Goal: Task Accomplishment & Management: Manage account settings

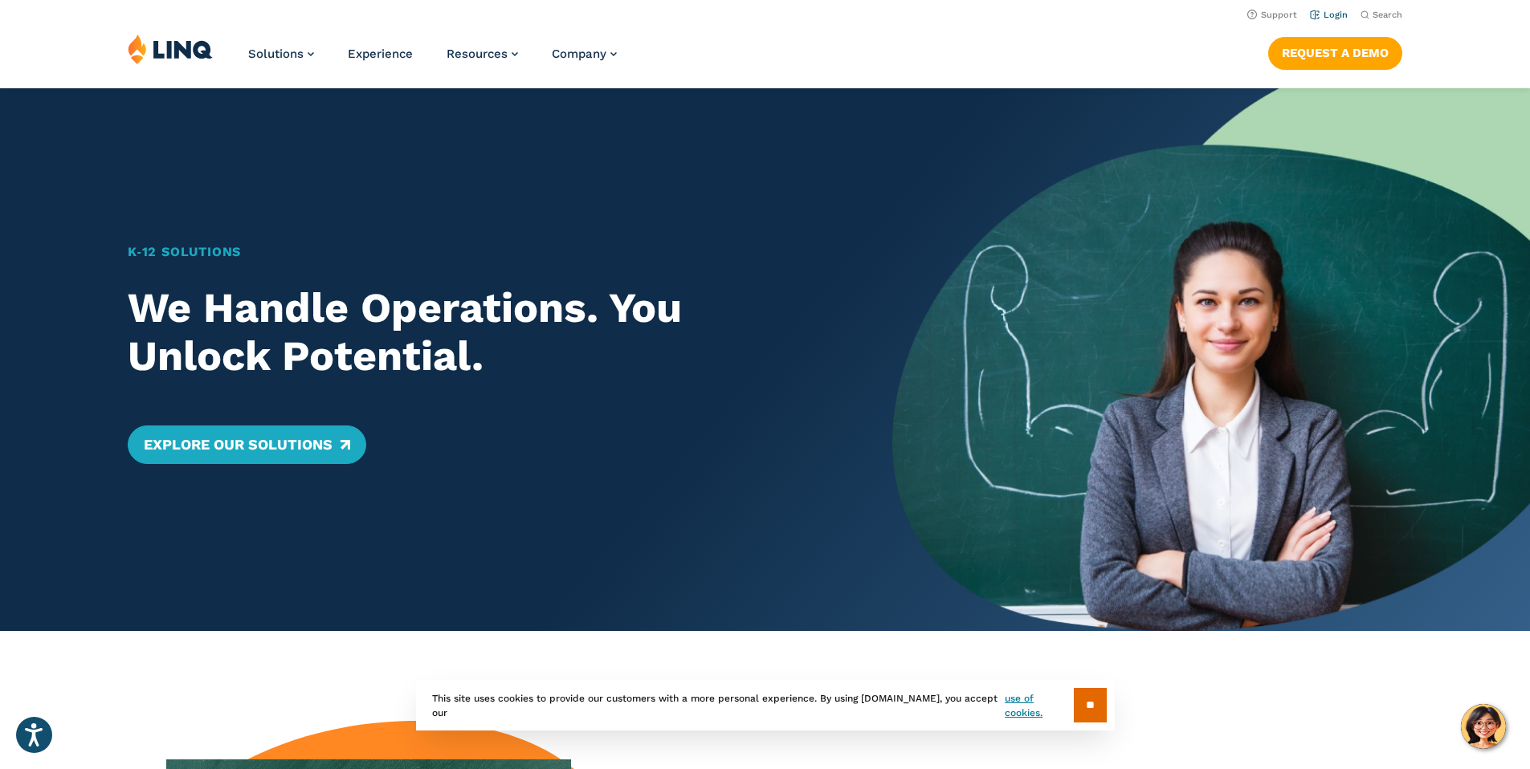
click at [1322, 14] on link "Login" at bounding box center [1329, 15] width 38 height 10
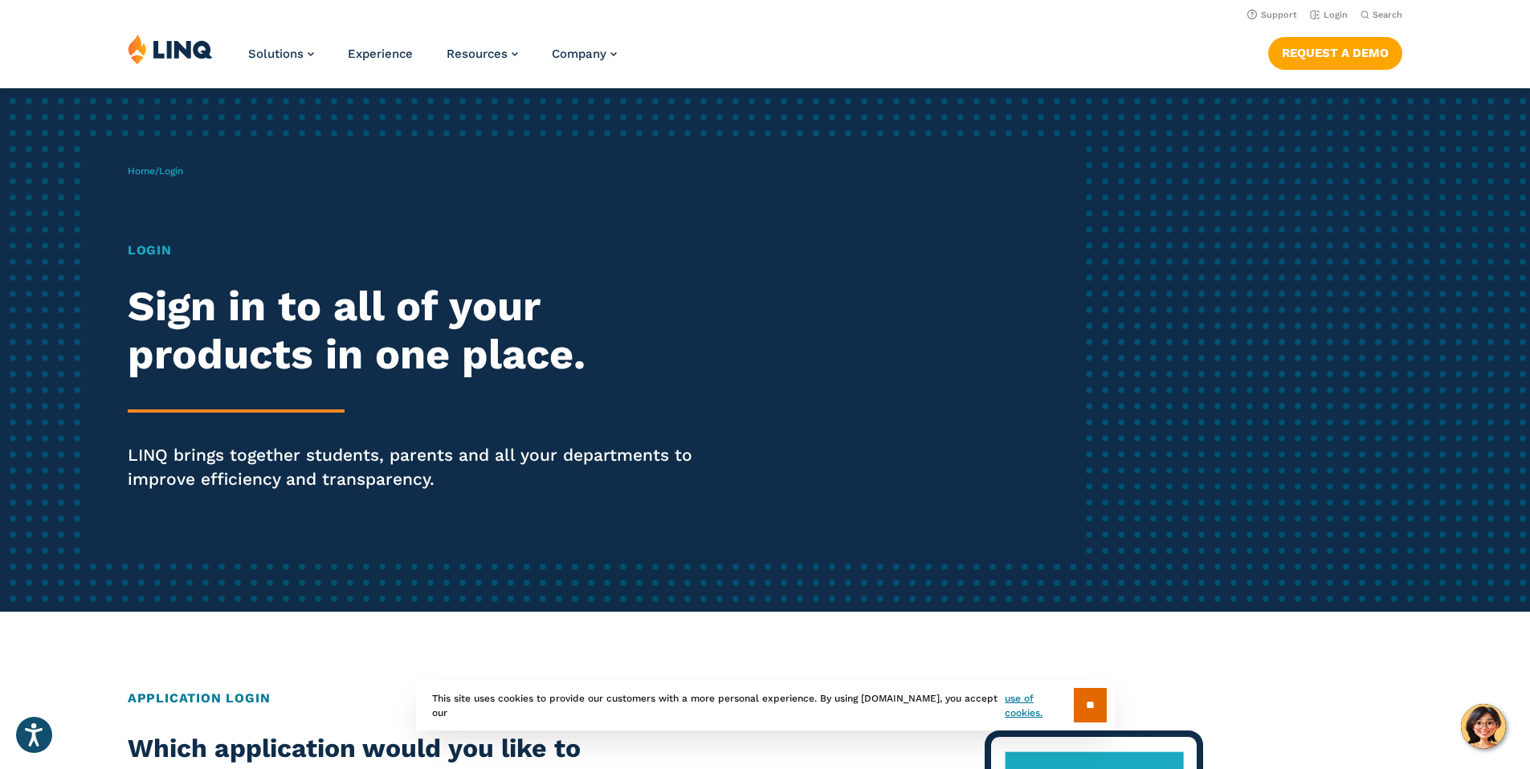
drag, startPoint x: 159, startPoint y: 248, endPoint x: 147, endPoint y: 252, distance: 12.7
click at [159, 248] on h1 "Login" at bounding box center [422, 250] width 589 height 19
click at [146, 252] on h1 "Login" at bounding box center [422, 250] width 589 height 19
click at [160, 252] on h1 "Login" at bounding box center [422, 250] width 589 height 19
click at [180, 173] on span "Login" at bounding box center [171, 170] width 24 height 11
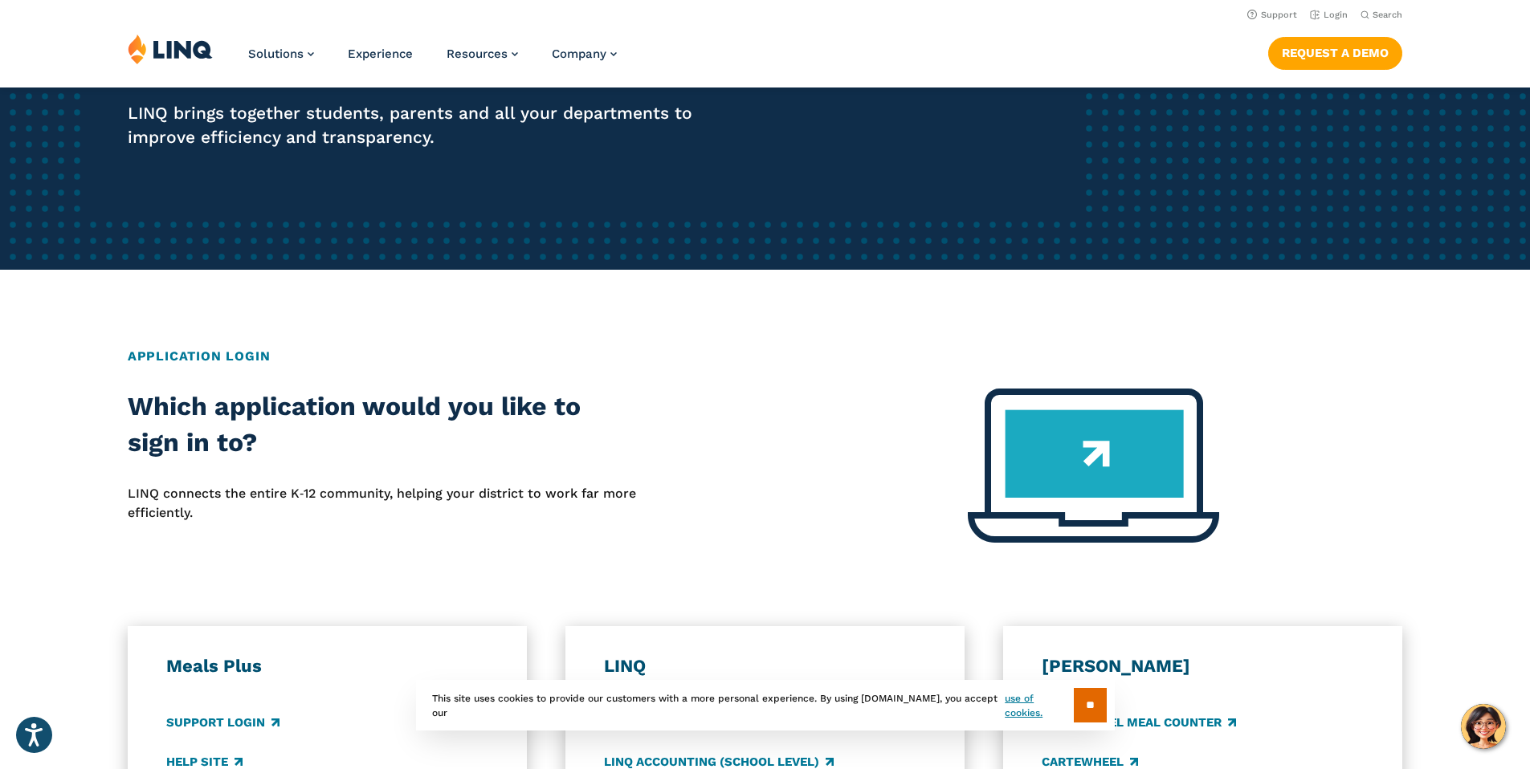
scroll to position [206, 0]
